Goal: Navigation & Orientation: Find specific page/section

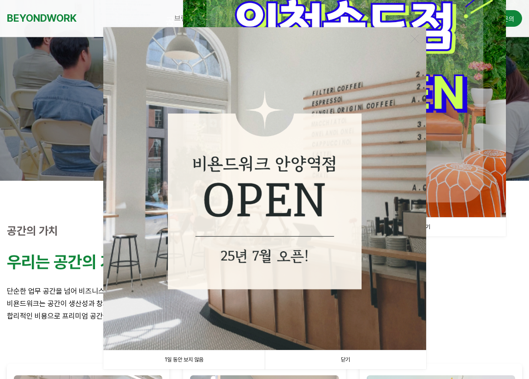
scroll to position [184, 0]
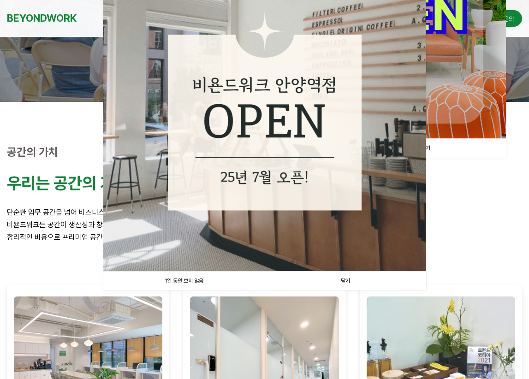
click at [349, 280] on link "닫기" at bounding box center [345, 280] width 161 height 19
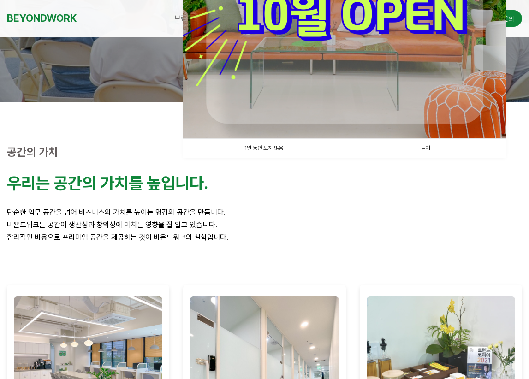
click at [427, 145] on link "닫기" at bounding box center [424, 148] width 161 height 19
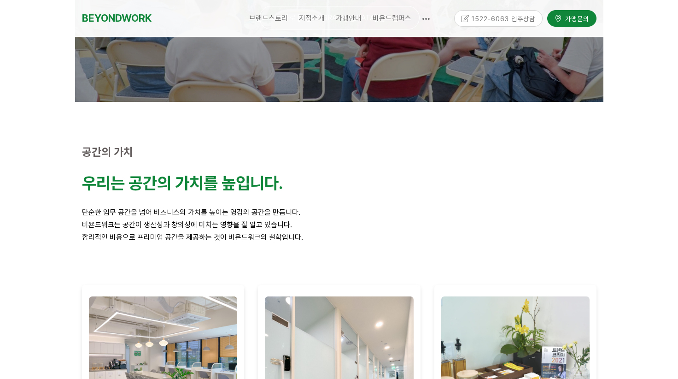
scroll to position [0, 0]
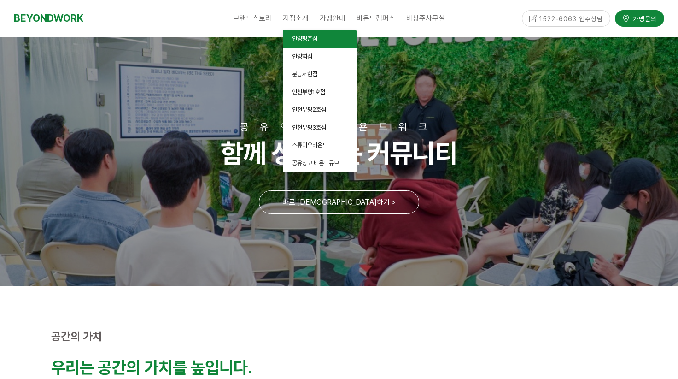
click at [304, 36] on span "안양평촌점" at bounding box center [304, 38] width 25 height 7
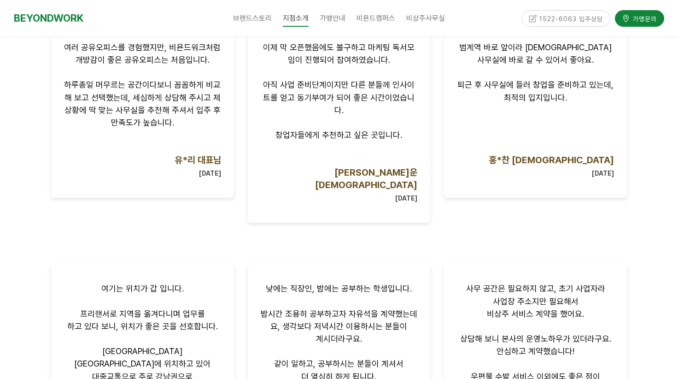
scroll to position [553, 0]
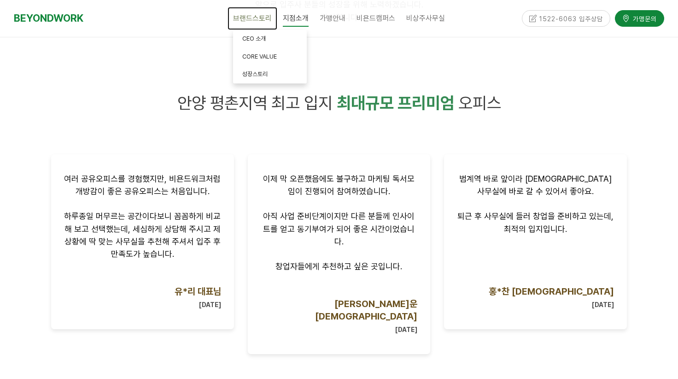
click at [252, 21] on span "브랜드스토리" at bounding box center [252, 18] width 39 height 9
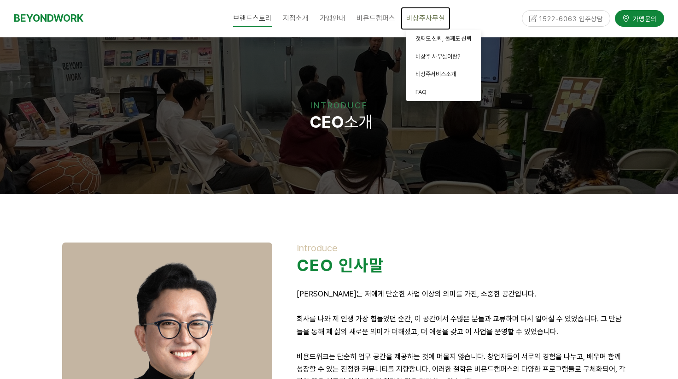
click at [428, 16] on span "비상주사무실" at bounding box center [425, 18] width 39 height 9
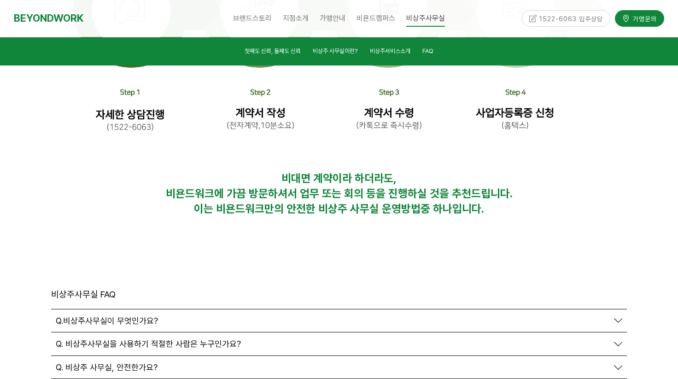
scroll to position [3041, 0]
click at [619, 316] on icon at bounding box center [618, 320] width 8 height 8
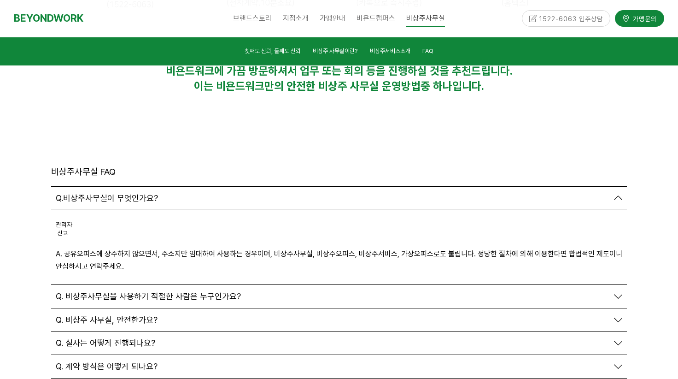
scroll to position [3180, 0]
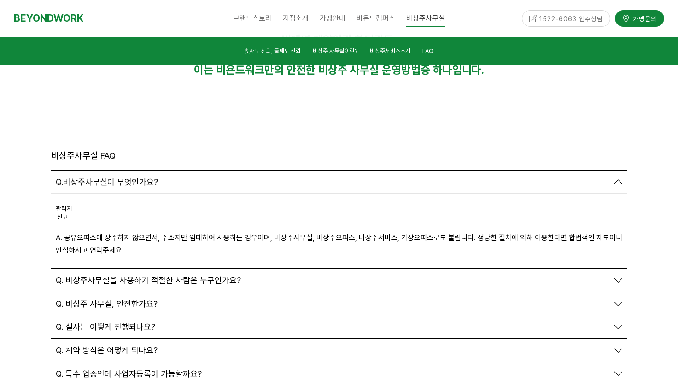
click at [620, 369] on icon at bounding box center [618, 373] width 8 height 8
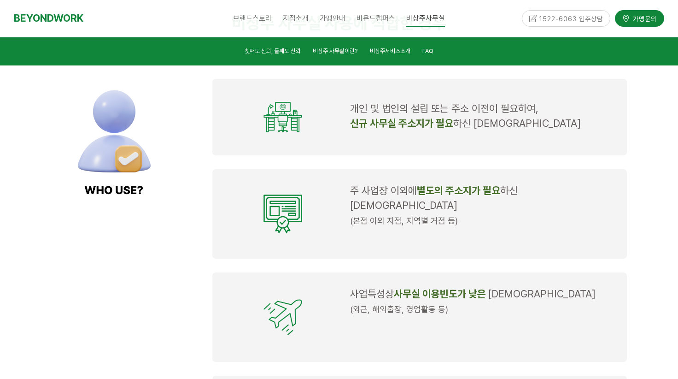
scroll to position [829, 0]
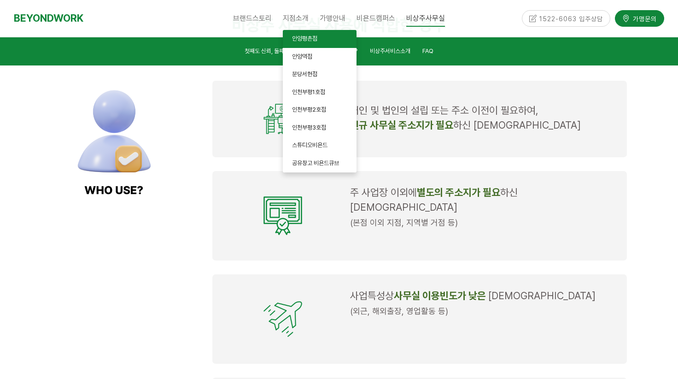
click at [312, 39] on span "안양평촌점" at bounding box center [304, 38] width 25 height 7
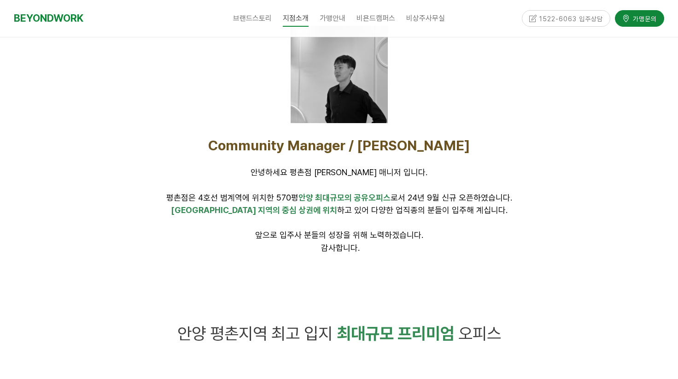
scroll to position [230, 0]
